Goal: Information Seeking & Learning: Learn about a topic

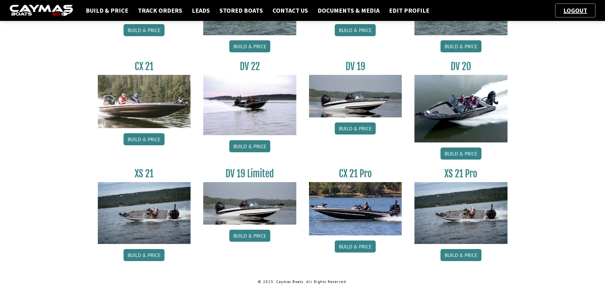
scroll to position [480, 0]
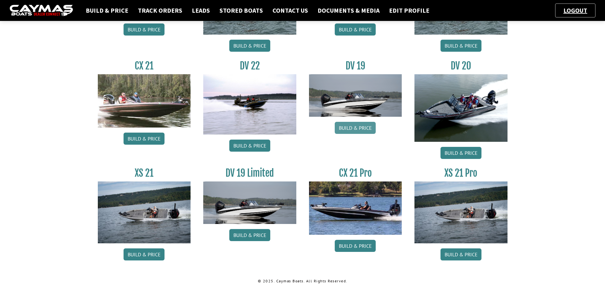
click at [362, 131] on link "Build & Price" at bounding box center [355, 128] width 41 height 12
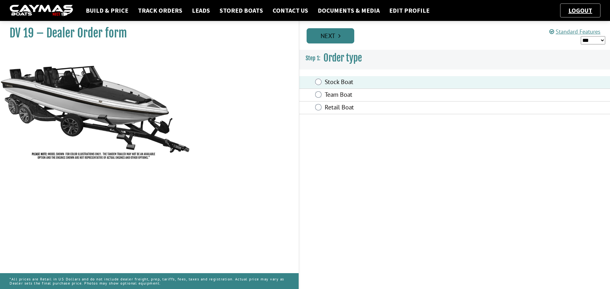
click at [336, 35] on link "Next" at bounding box center [330, 35] width 48 height 15
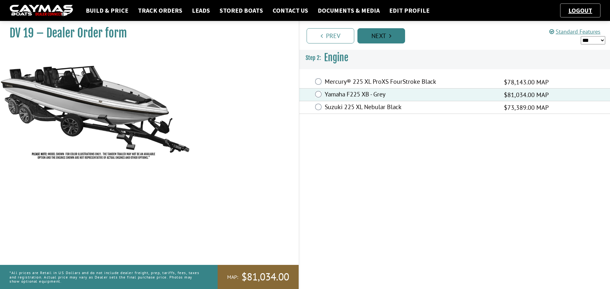
click at [382, 40] on link "Next" at bounding box center [381, 35] width 48 height 15
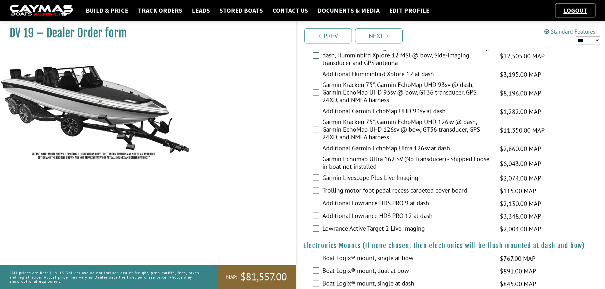
scroll to position [159, 0]
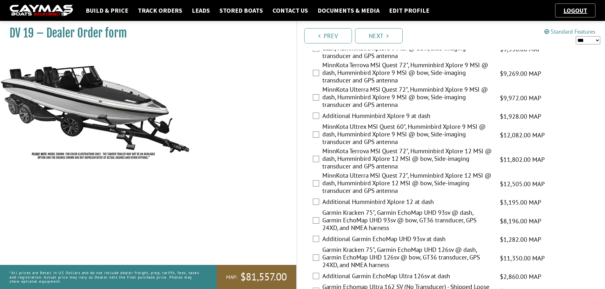
click at [564, 32] on link "Standard Features" at bounding box center [569, 31] width 51 height 7
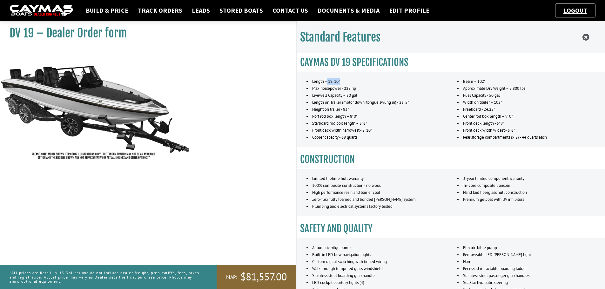
drag, startPoint x: 326, startPoint y: 82, endPoint x: 346, endPoint y: 80, distance: 19.7
click at [346, 80] on li "Length – 19’ 10”" at bounding box center [375, 81] width 138 height 7
drag, startPoint x: 459, startPoint y: 109, endPoint x: 498, endPoint y: 108, distance: 39.1
click at [498, 108] on li "Freeboard - 24.25"" at bounding box center [526, 109] width 138 height 7
drag, startPoint x: 556, startPoint y: 128, endPoint x: 559, endPoint y: 128, distance: 3.5
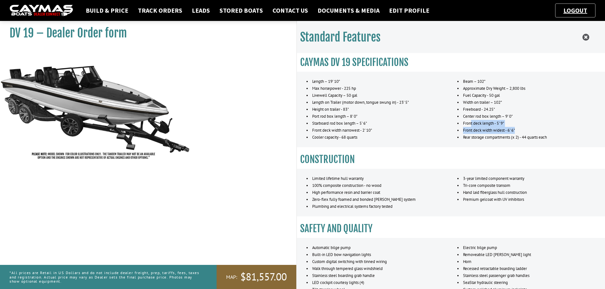
click at [559, 128] on ul "Beam – 102” Approximate Dry Weight – 2,800 lbs Fuel Capacity - 50 gal Width on …" at bounding box center [526, 109] width 138 height 63
click at [459, 139] on li "Rear storage compartments (x 2) - 44 quarts each" at bounding box center [526, 137] width 138 height 7
drag, startPoint x: 356, startPoint y: 136, endPoint x: 359, endPoint y: 140, distance: 4.7
click at [359, 140] on li "Cooler capacity - 68 quarts" at bounding box center [375, 137] width 138 height 7
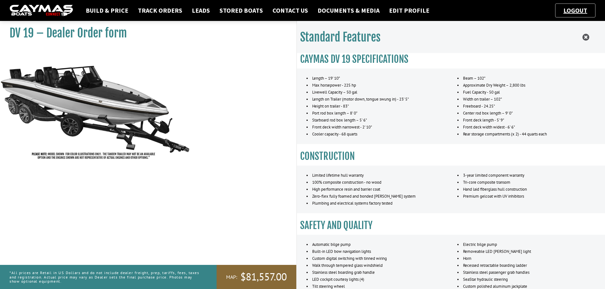
scroll to position [0, 0]
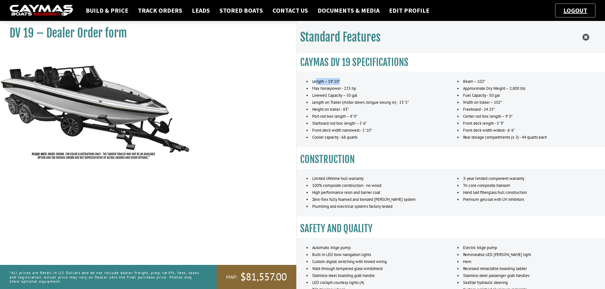
drag, startPoint x: 315, startPoint y: 79, endPoint x: 341, endPoint y: 81, distance: 25.5
click at [341, 81] on li "Length – 19’ 10”" at bounding box center [375, 81] width 138 height 7
drag, startPoint x: 341, startPoint y: 81, endPoint x: 309, endPoint y: 80, distance: 32.1
click at [309, 80] on li "Length – 19’ 10”" at bounding box center [375, 81] width 138 height 7
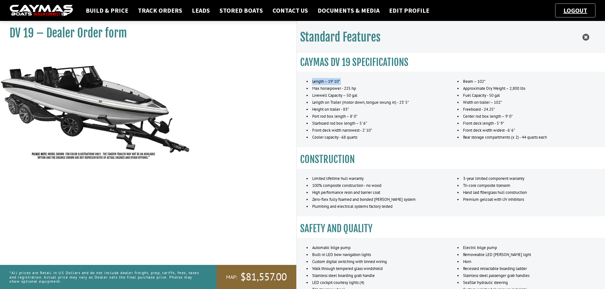
click at [309, 80] on li "Length – 19’ 10”" at bounding box center [375, 81] width 138 height 7
drag, startPoint x: 309, startPoint y: 80, endPoint x: 354, endPoint y: 82, distance: 45.4
click at [354, 82] on li "Length – 19’ 10”" at bounding box center [375, 81] width 138 height 7
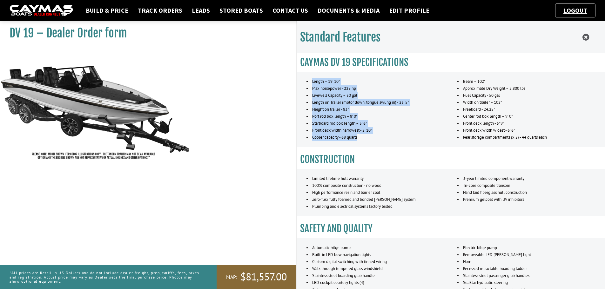
drag, startPoint x: 370, startPoint y: 137, endPoint x: 311, endPoint y: 79, distance: 82.4
click at [311, 79] on ul "Length – 19’ 10” Max horsepower - 225 hp Livewell Capacity – 50 gal Length on T…" at bounding box center [375, 109] width 138 height 63
click at [311, 79] on li "Length – 19’ 10”" at bounding box center [375, 81] width 138 height 7
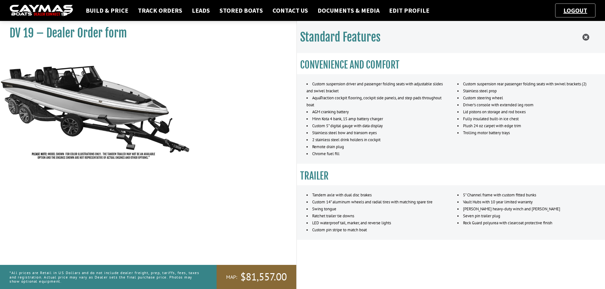
scroll to position [572, 0]
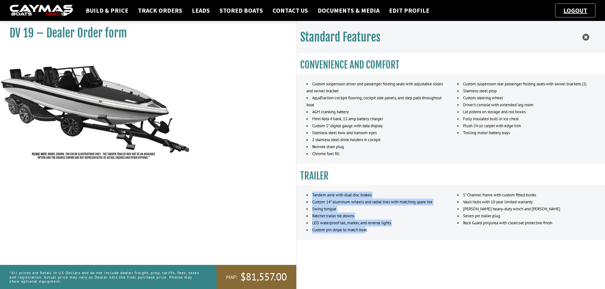
drag, startPoint x: 367, startPoint y: 229, endPoint x: 309, endPoint y: 185, distance: 73.5
click at [309, 185] on div "Tandem axle with dual disc brakes Custom 14” aluminum wheels and radial tires w…" at bounding box center [451, 212] width 315 height 55
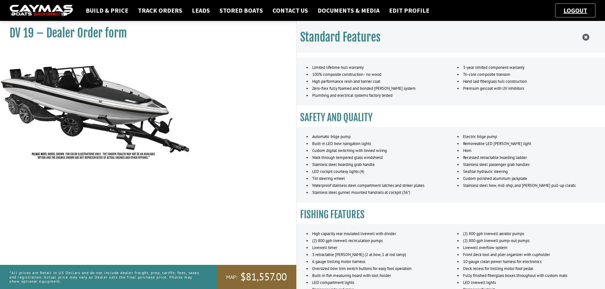
scroll to position [0, 0]
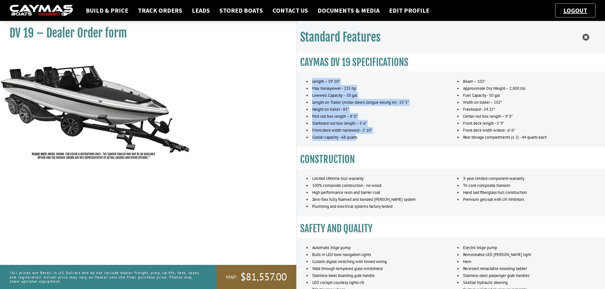
drag, startPoint x: 357, startPoint y: 135, endPoint x: 308, endPoint y: 73, distance: 79.2
click at [308, 73] on div "Length – 19’ 10” Max horsepower - 225 hp Livewell Capacity – 50 gal Length on T…" at bounding box center [451, 109] width 315 height 76
click at [332, 90] on li "Max horsepower - 225 hp" at bounding box center [375, 88] width 138 height 7
drag, startPoint x: 317, startPoint y: 78, endPoint x: 545, endPoint y: 93, distance: 228.4
click at [545, 93] on div "Length – 19’ 10” Max horsepower - 225 hp Livewell Capacity – 50 gal Length on T…" at bounding box center [451, 109] width 315 height 76
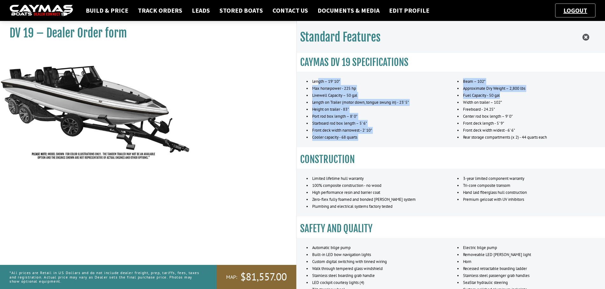
click at [545, 93] on li "Fuel Capacity - 50 gal" at bounding box center [526, 95] width 138 height 7
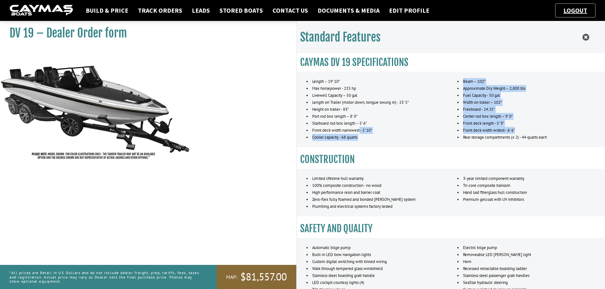
drag, startPoint x: 550, startPoint y: 133, endPoint x: 360, endPoint y: 132, distance: 189.9
click at [360, 132] on div "Length – 19’ 10” Max horsepower - 225 hp Livewell Capacity – 50 gal Length on T…" at bounding box center [451, 109] width 315 height 76
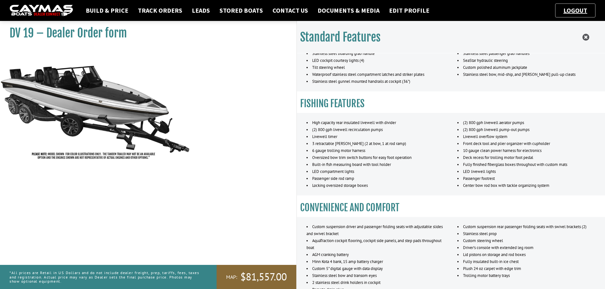
scroll to position [286, 0]
